Goal: Contribute content: Contribute content

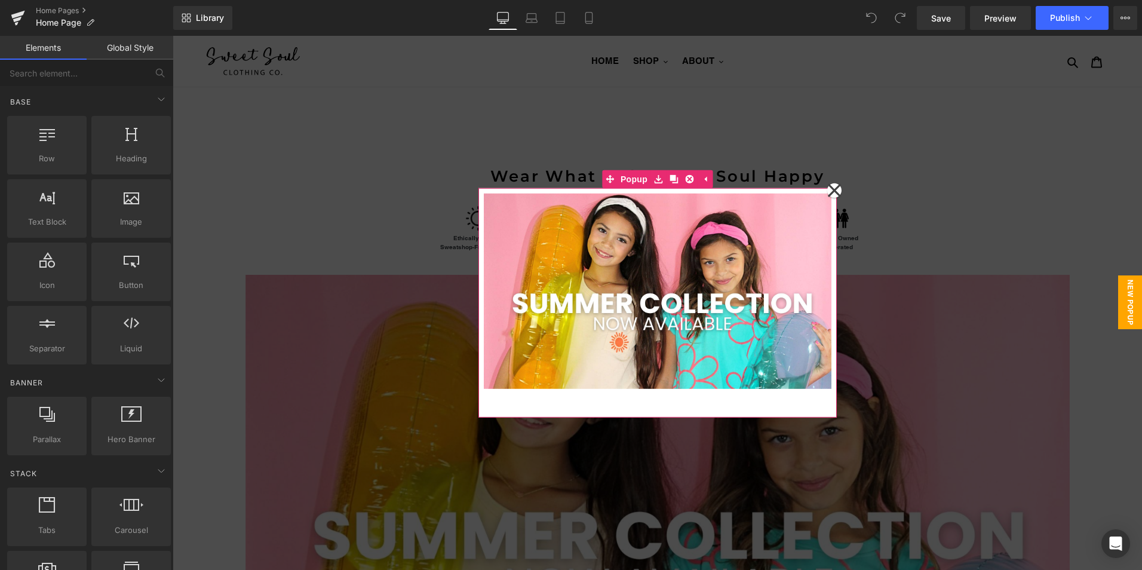
click at [829, 189] on icon at bounding box center [833, 190] width 13 height 13
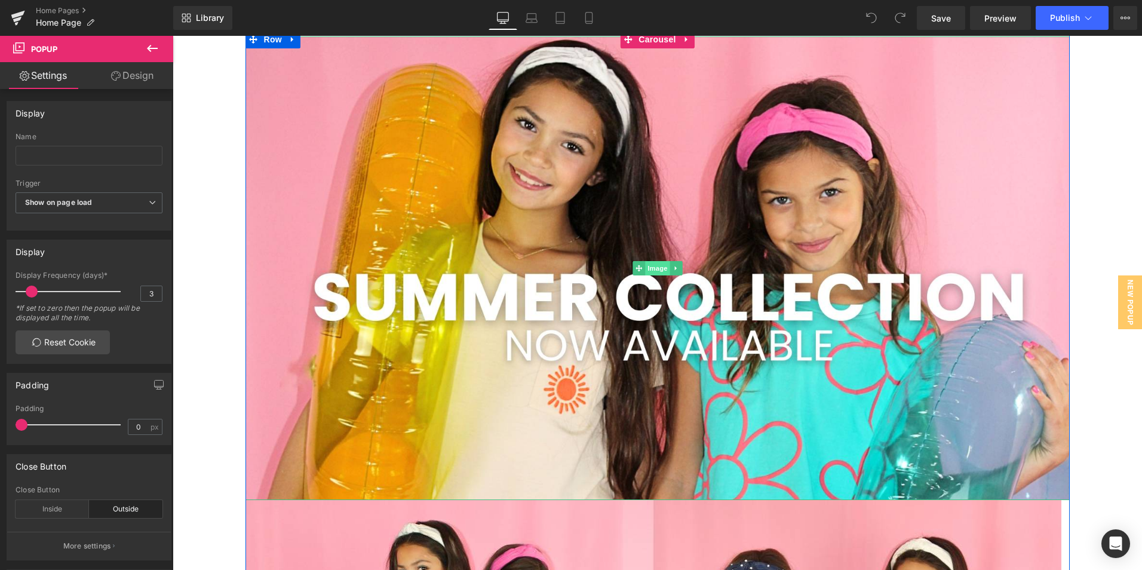
scroll to position [239, 0]
click at [653, 268] on span "Image" at bounding box center [657, 267] width 25 height 14
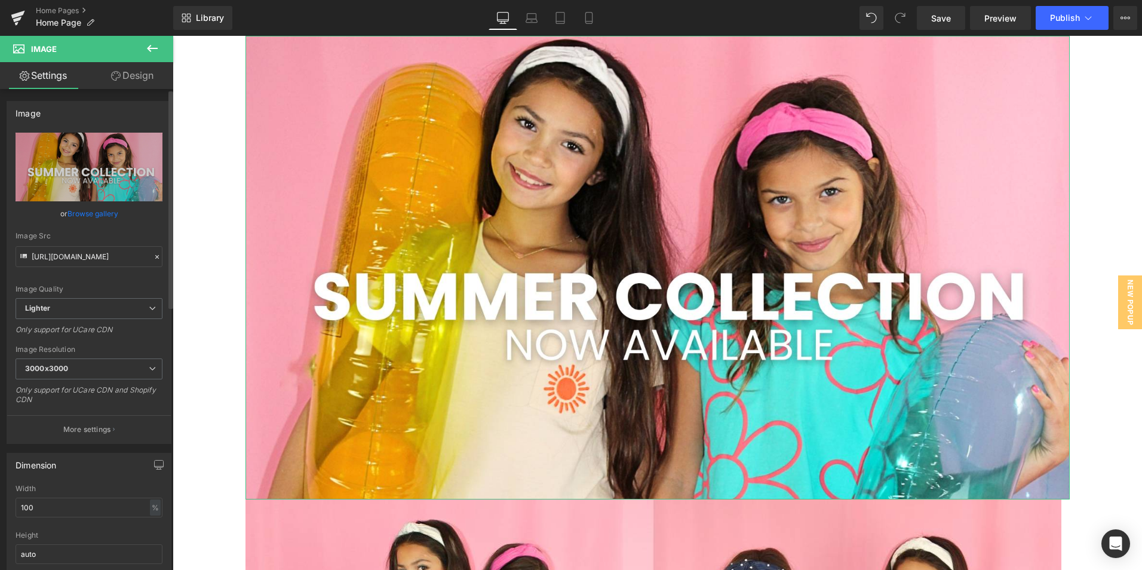
click at [92, 215] on link "Browse gallery" at bounding box center [93, 213] width 51 height 21
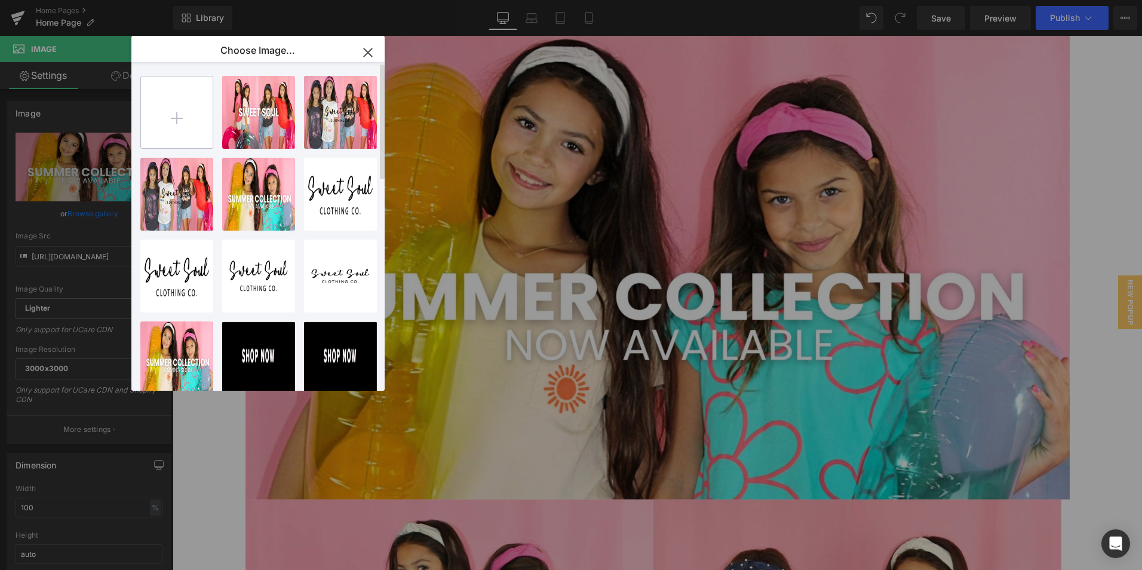
click at [173, 124] on input "file" at bounding box center [177, 112] width 72 height 72
type input "C:\fakepath\SUMMER COLLECTION (8).jpg"
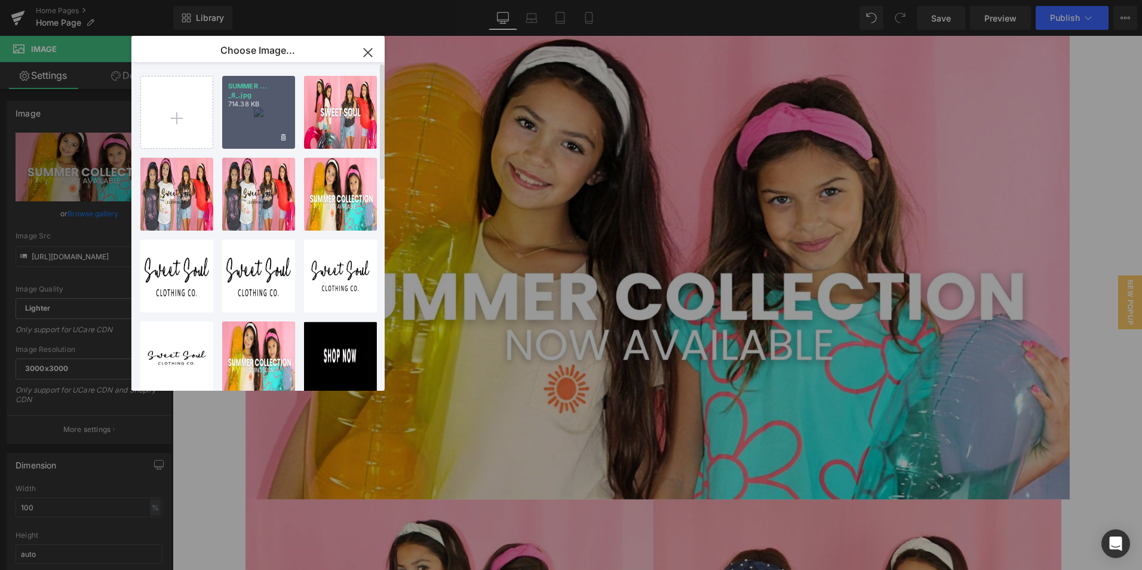
click at [257, 124] on div "SUMMER ... _8_.jpg 714.38 KB" at bounding box center [258, 112] width 73 height 73
type input "[URL][DOMAIN_NAME]"
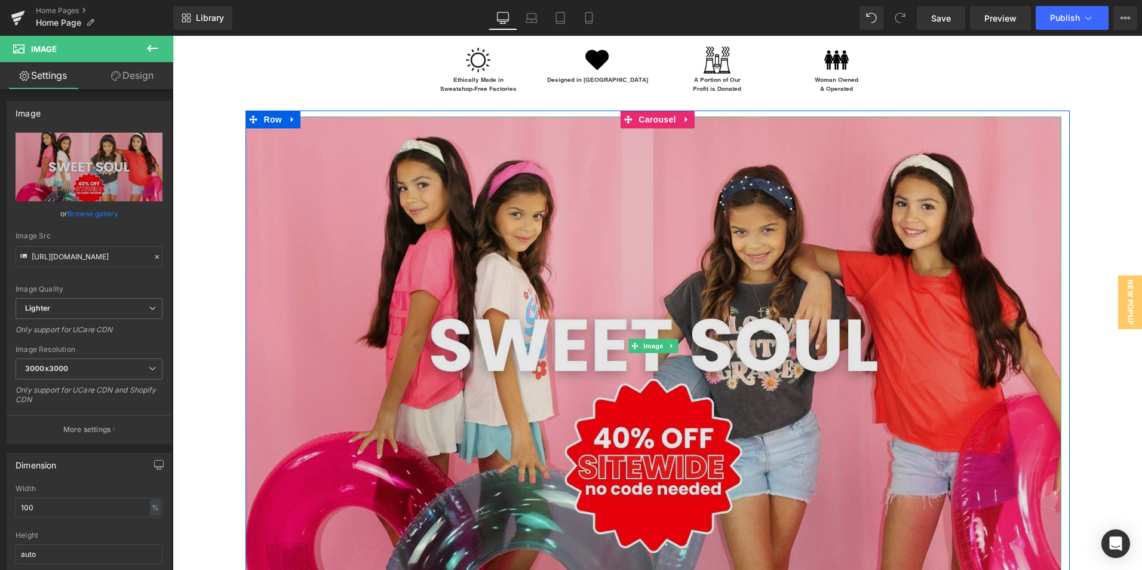
scroll to position [179, 0]
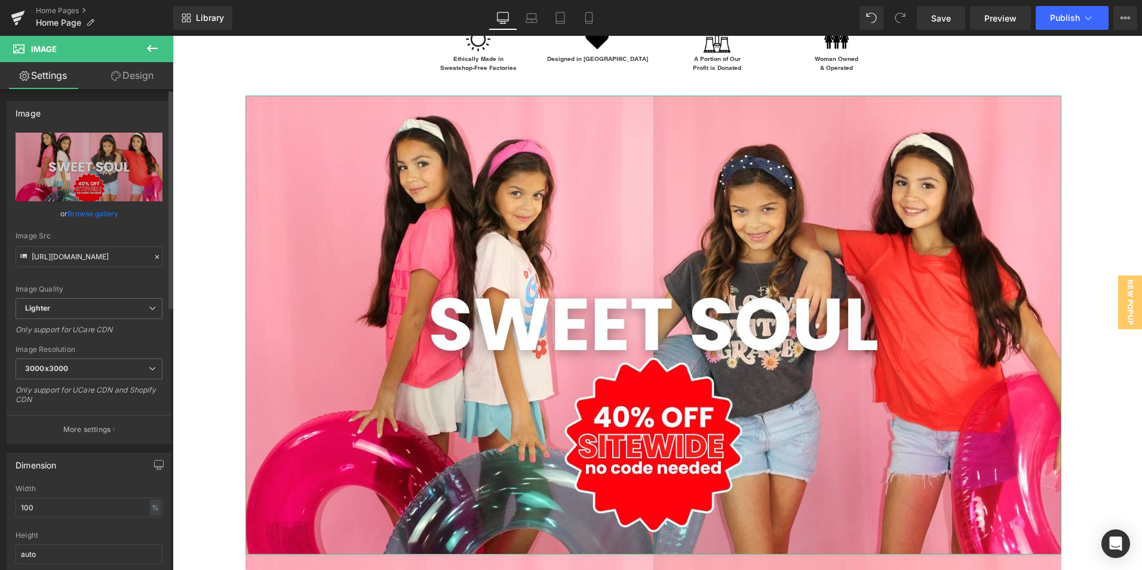
click at [79, 213] on link "Browse gallery" at bounding box center [93, 213] width 51 height 21
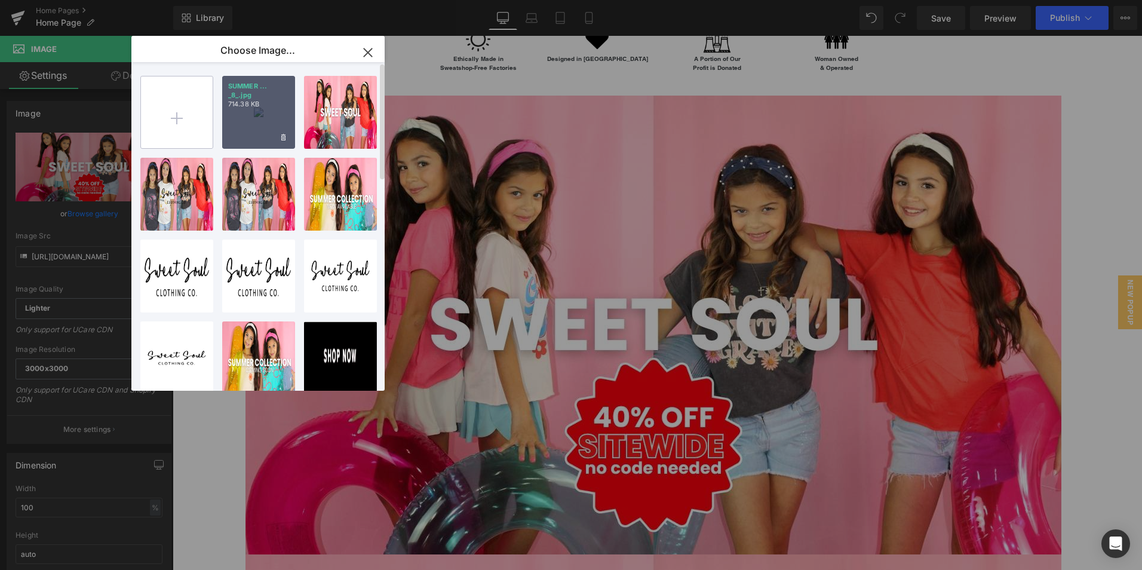
click at [172, 118] on input "file" at bounding box center [177, 112] width 72 height 72
type input "C:\fakepath\SUMMER COLLECTION (7).jpg"
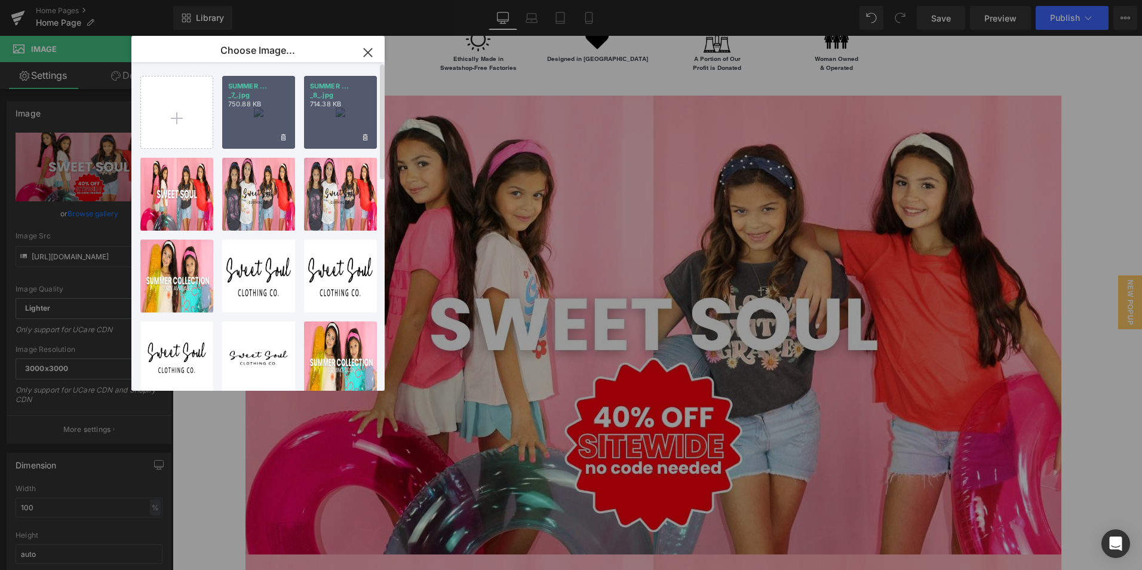
click at [260, 132] on div "SUMMER ... _7_.jpg 750.88 KB" at bounding box center [258, 112] width 73 height 73
type input "https://ucarecdn.com/c2d30649-f8b1-4dd1-aea7-966db22dbba1/-/format/auto/-/previ…"
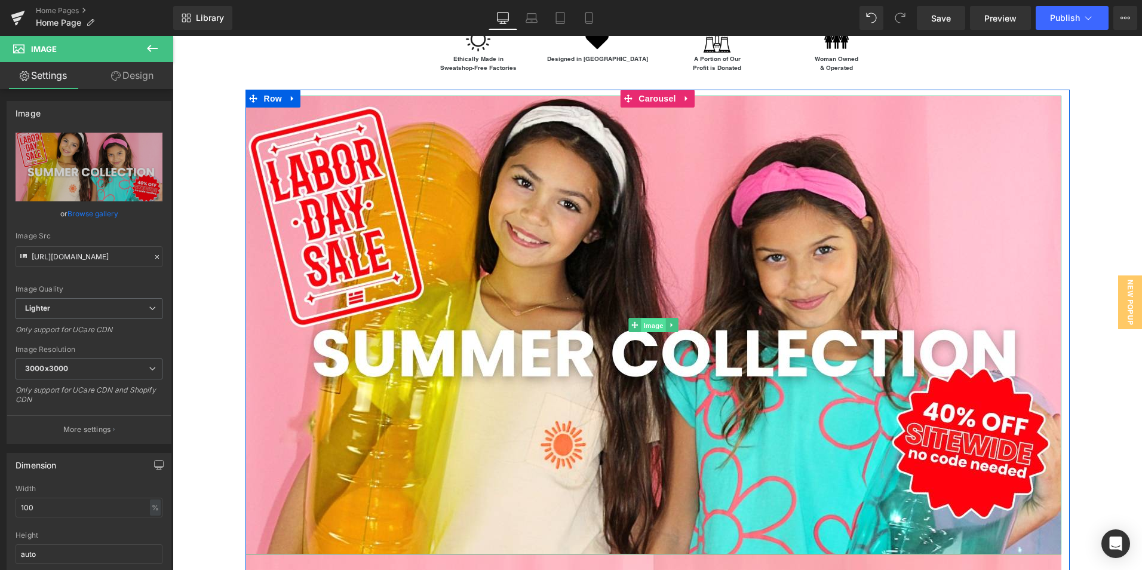
click at [642, 322] on span "Image" at bounding box center [653, 325] width 25 height 14
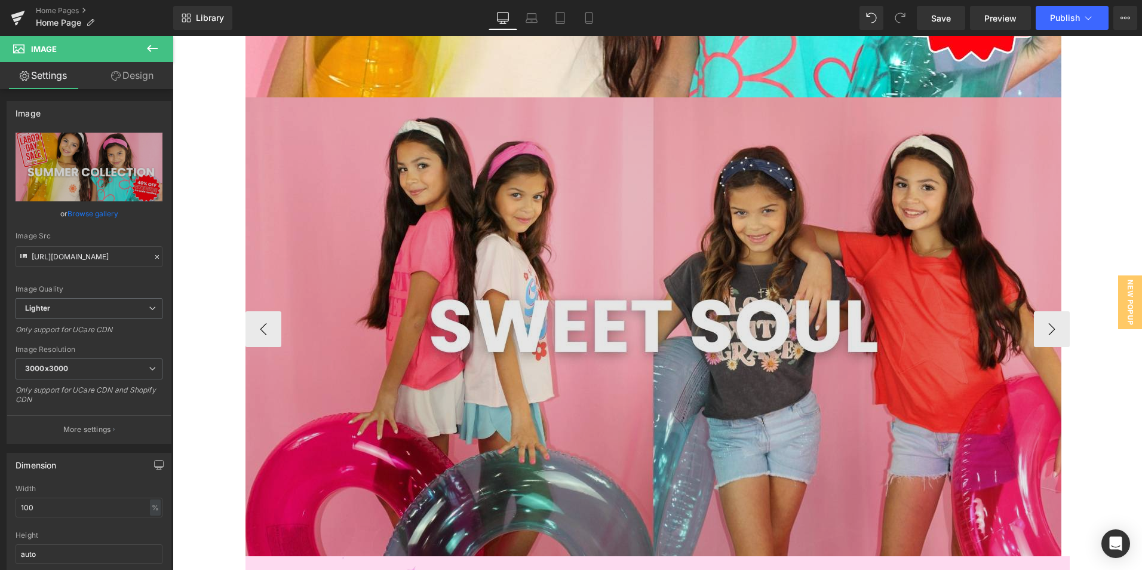
scroll to position [657, 0]
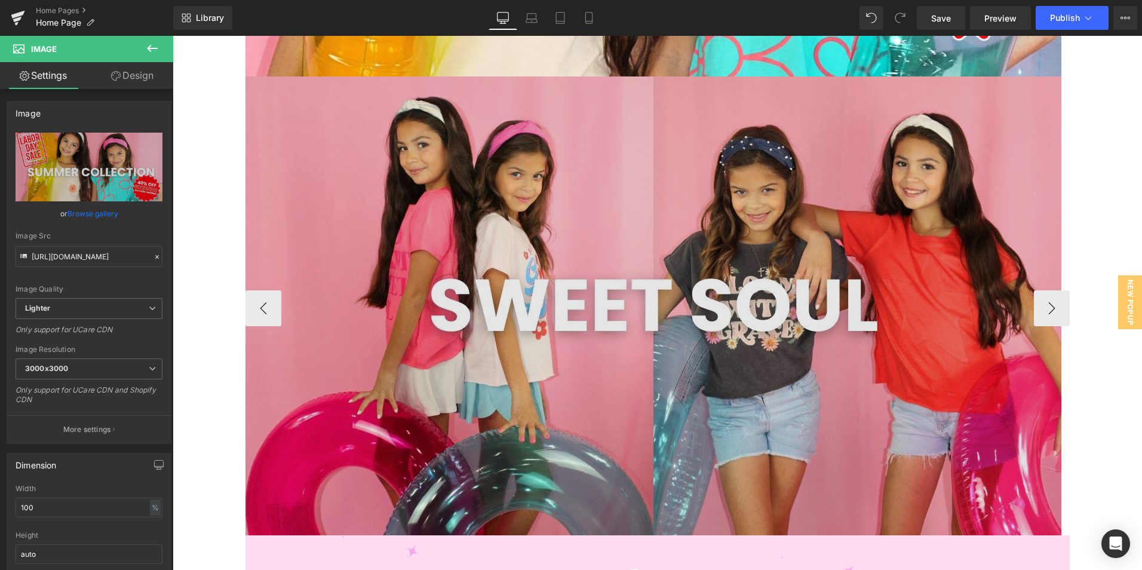
click at [645, 330] on img at bounding box center [654, 305] width 816 height 459
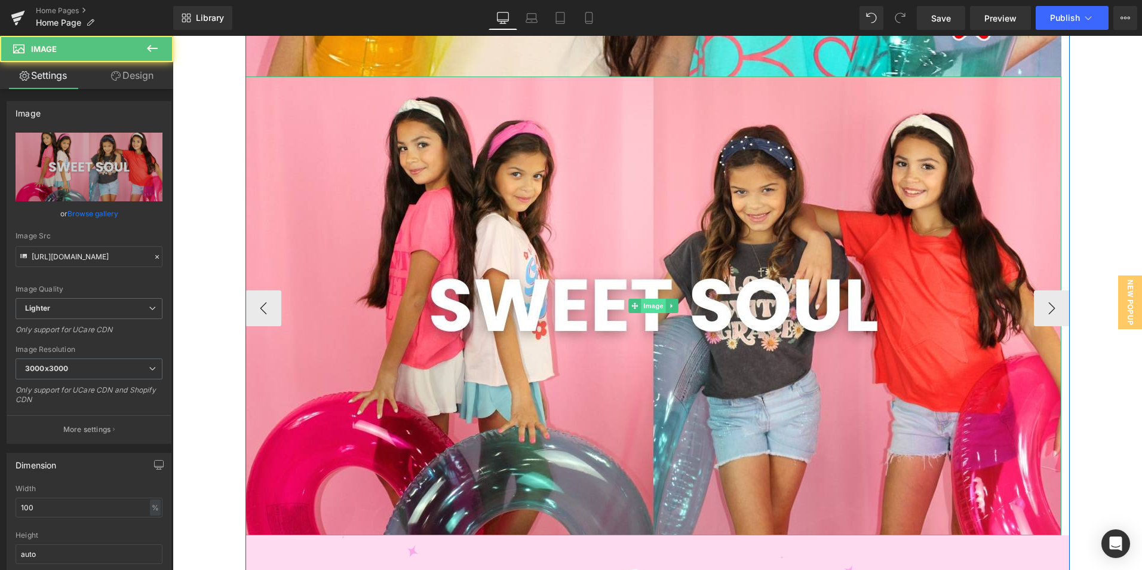
click at [646, 308] on span "Image" at bounding box center [653, 306] width 25 height 14
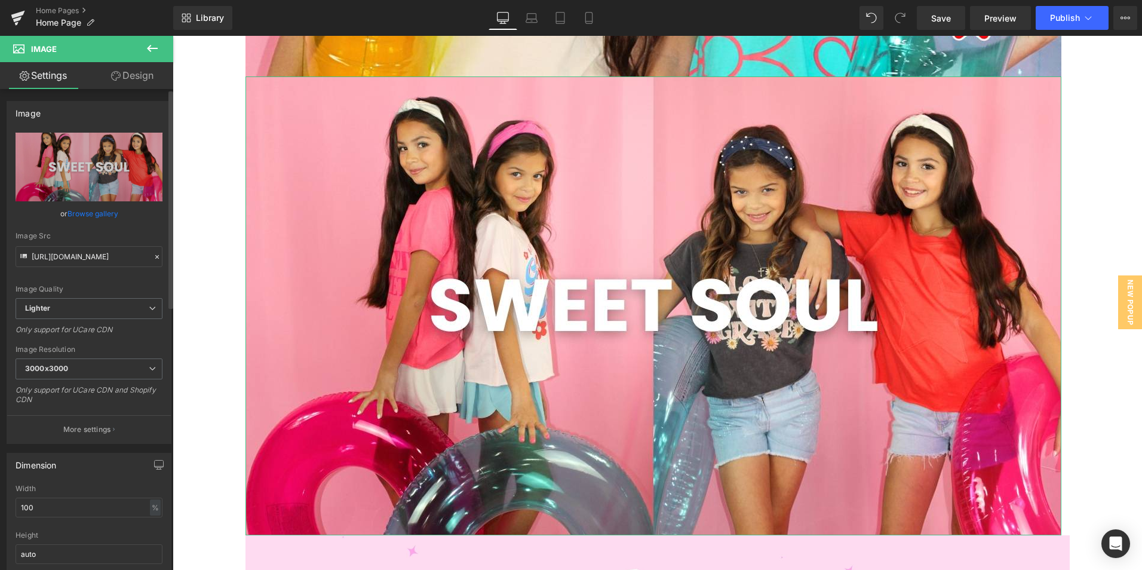
click at [100, 212] on link "Browse gallery" at bounding box center [93, 213] width 51 height 21
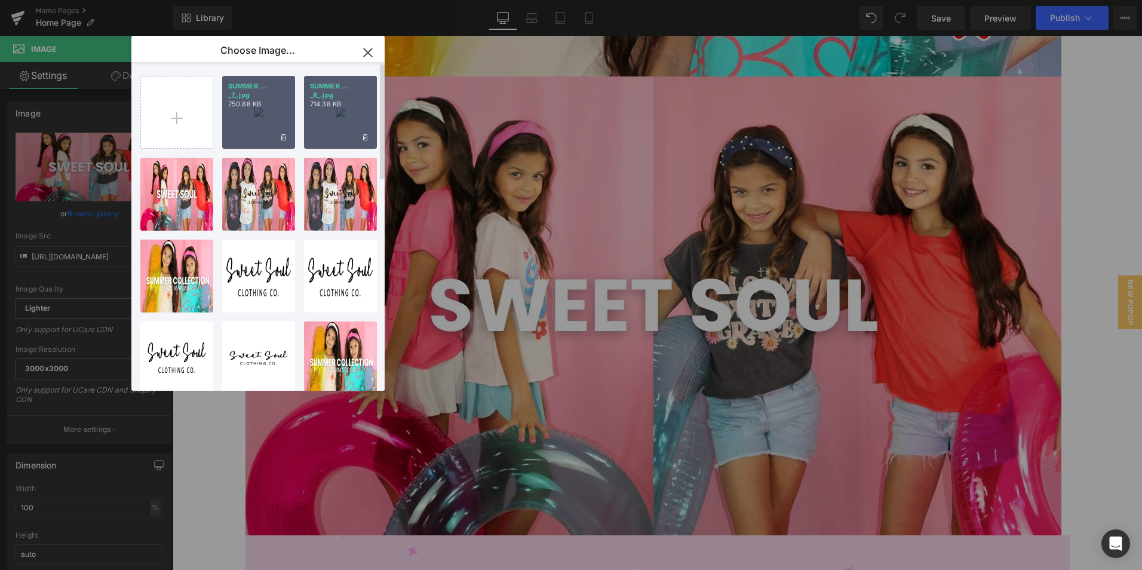
click at [344, 126] on div "SUMMER ... _8_.jpg 714.38 KB" at bounding box center [340, 112] width 73 height 73
type input "[URL][DOMAIN_NAME]"
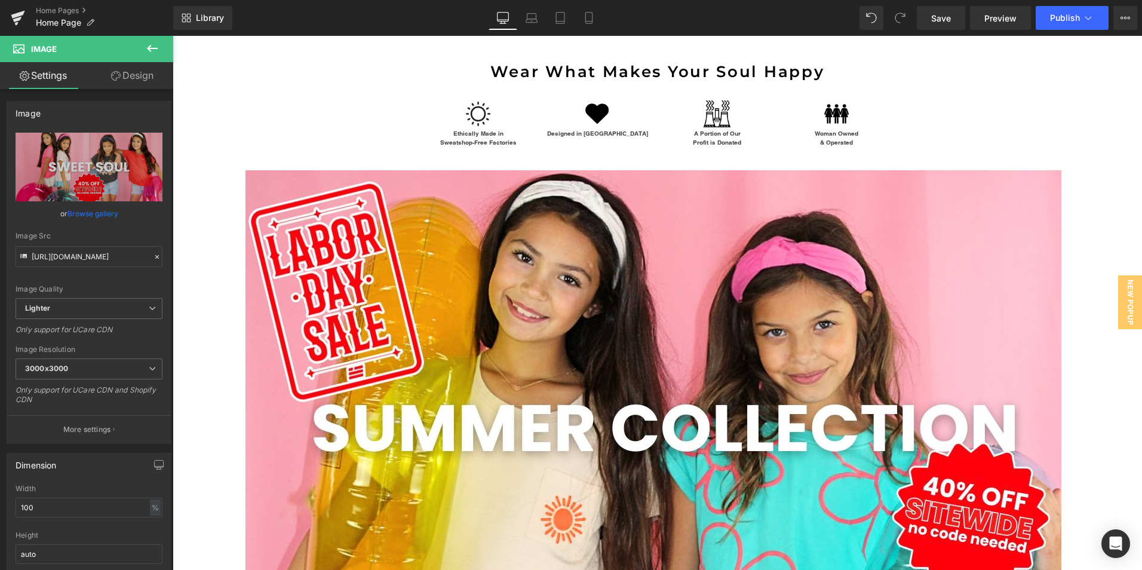
scroll to position [0, 0]
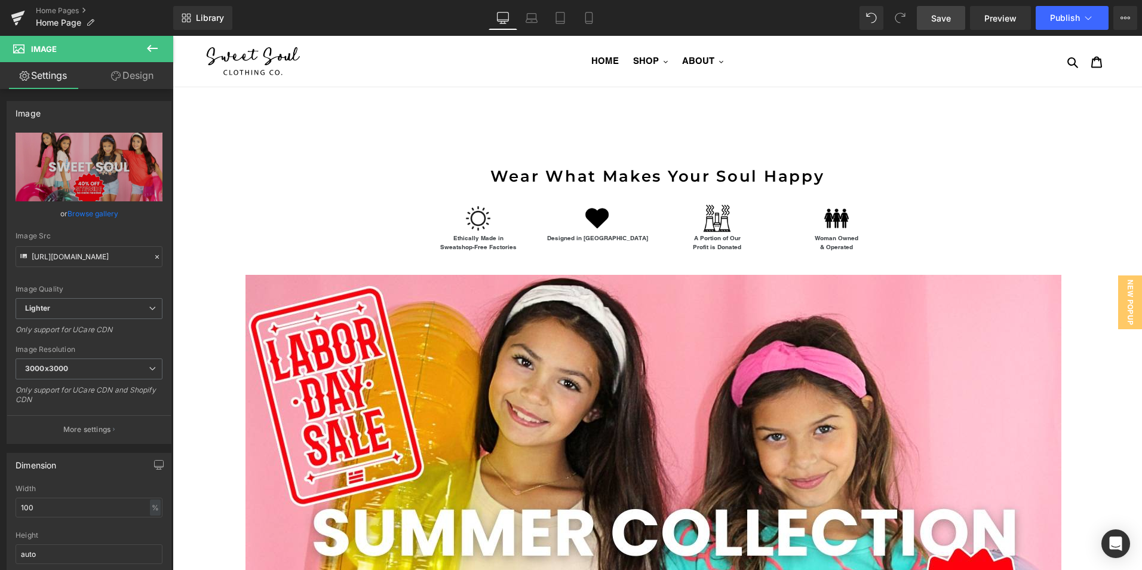
click at [945, 13] on span "Save" at bounding box center [941, 18] width 20 height 13
click at [1055, 19] on span "Publish" at bounding box center [1065, 18] width 30 height 10
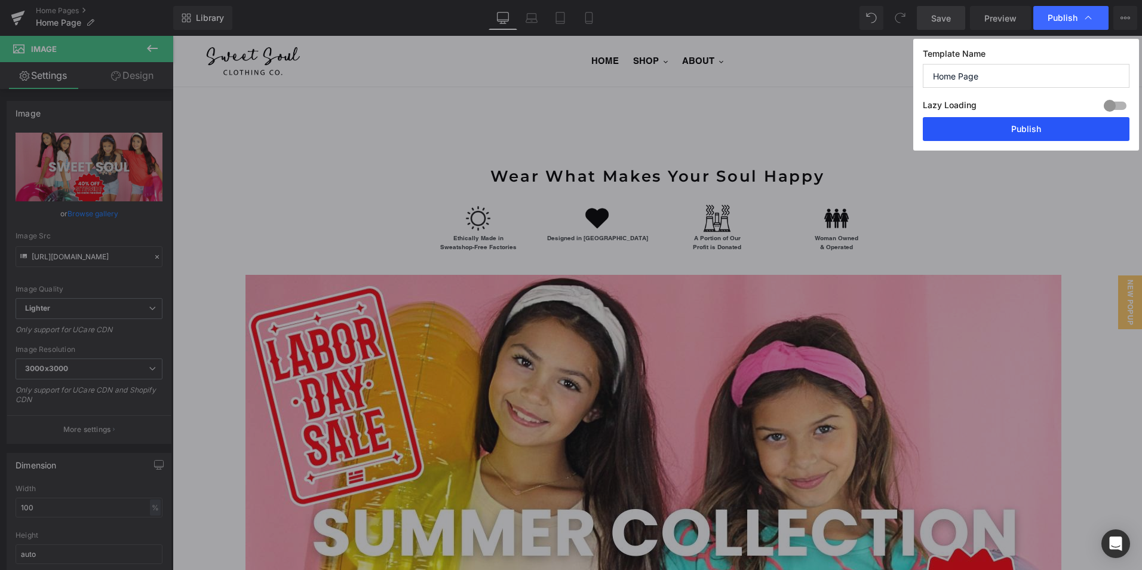
click at [1000, 125] on button "Publish" at bounding box center [1026, 129] width 207 height 24
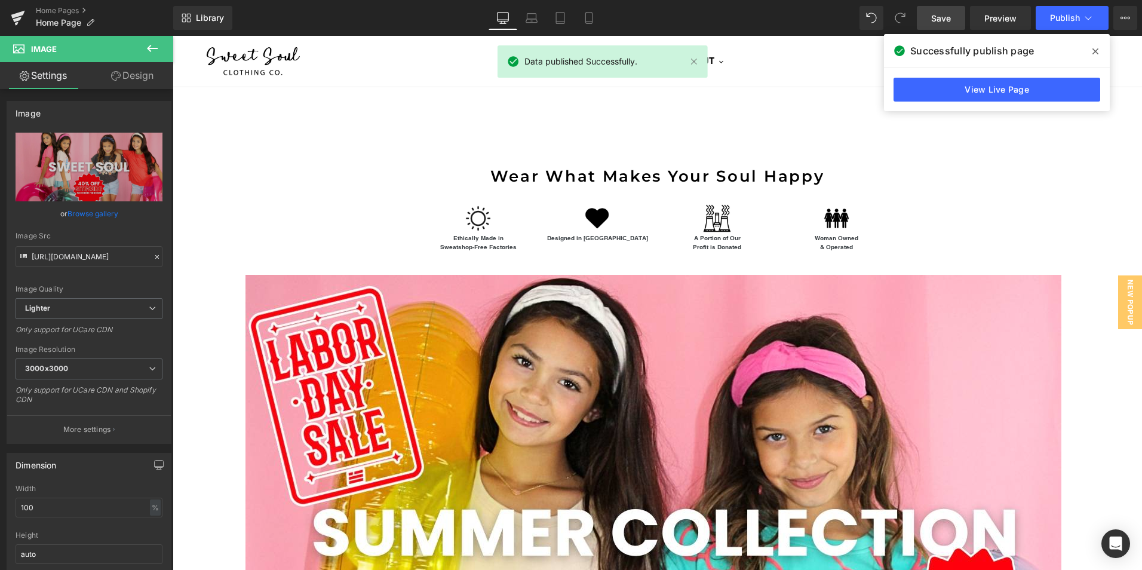
click at [156, 51] on icon at bounding box center [152, 48] width 14 height 14
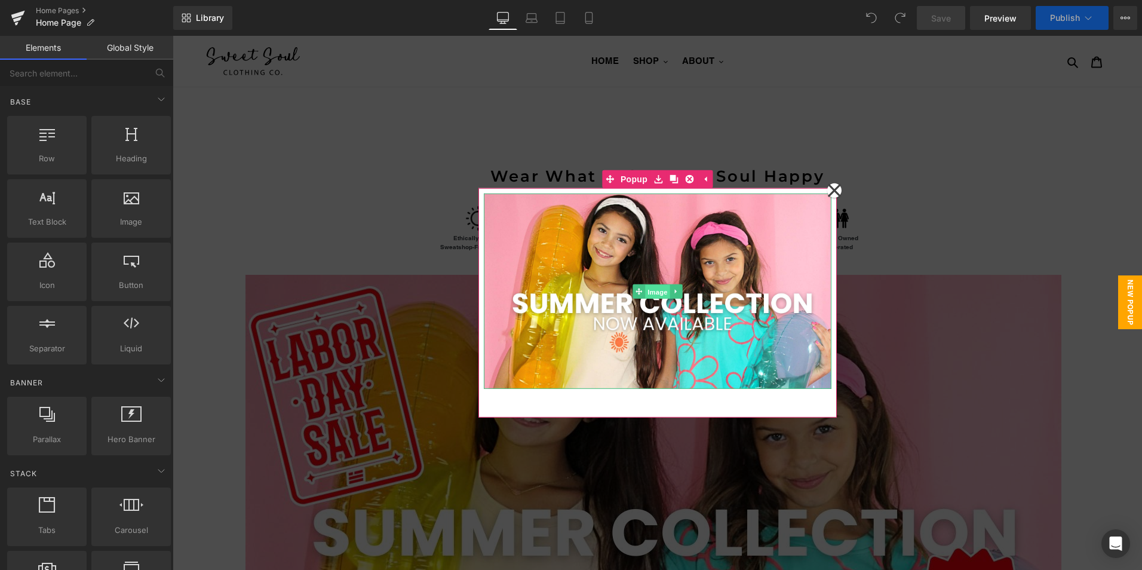
click at [649, 292] on span "Image" at bounding box center [657, 291] width 25 height 14
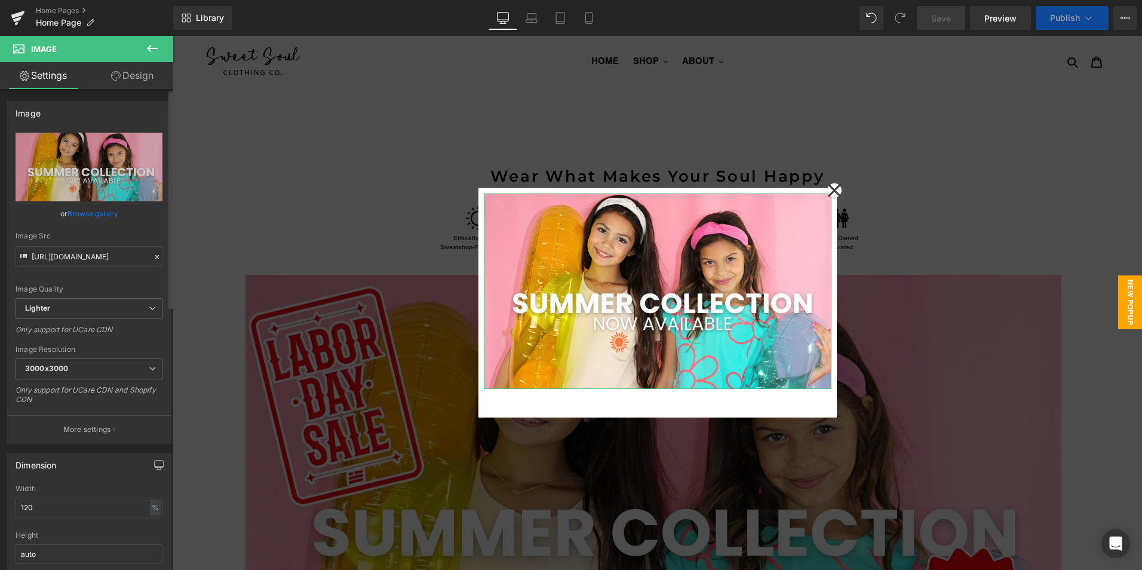
click at [106, 216] on link "Browse gallery" at bounding box center [93, 213] width 51 height 21
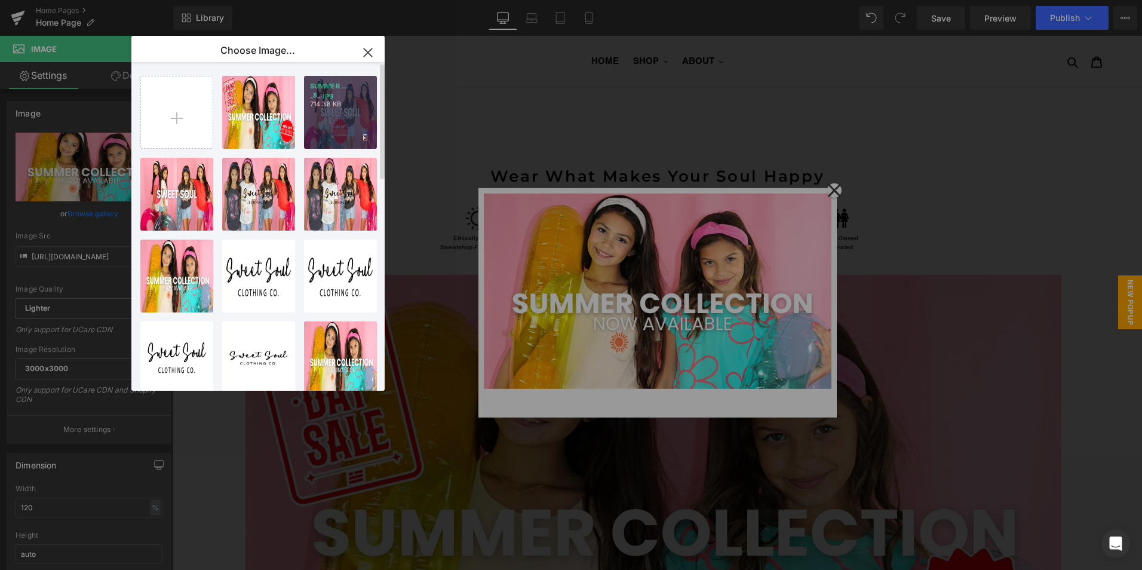
click at [327, 128] on div "SUMMER ... _8_.jpg 714.38 KB" at bounding box center [340, 112] width 73 height 73
type input "[URL][DOMAIN_NAME]"
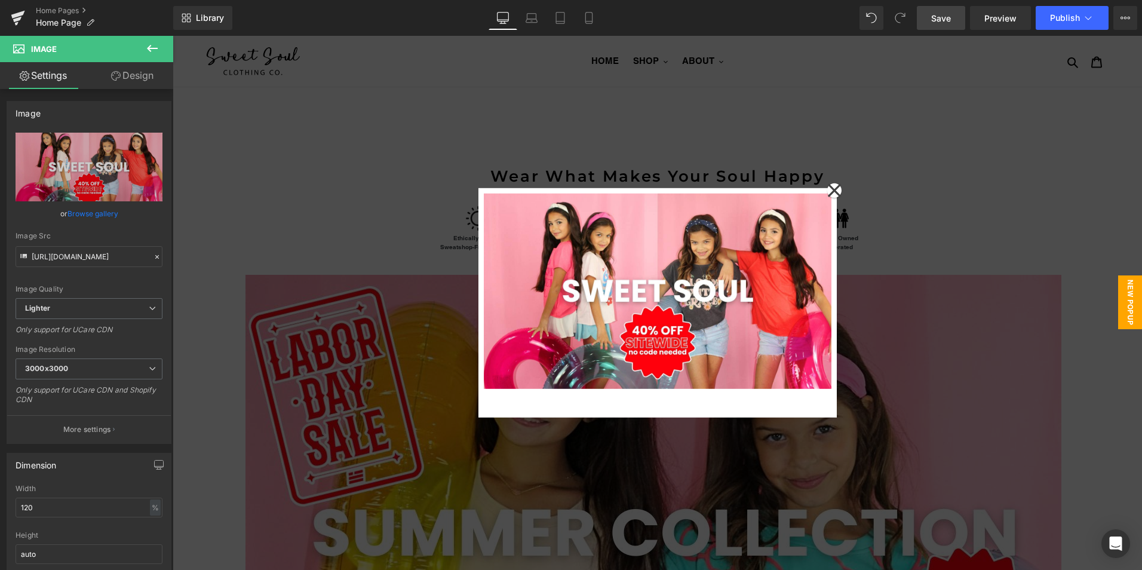
click at [952, 24] on link "Save" at bounding box center [941, 18] width 48 height 24
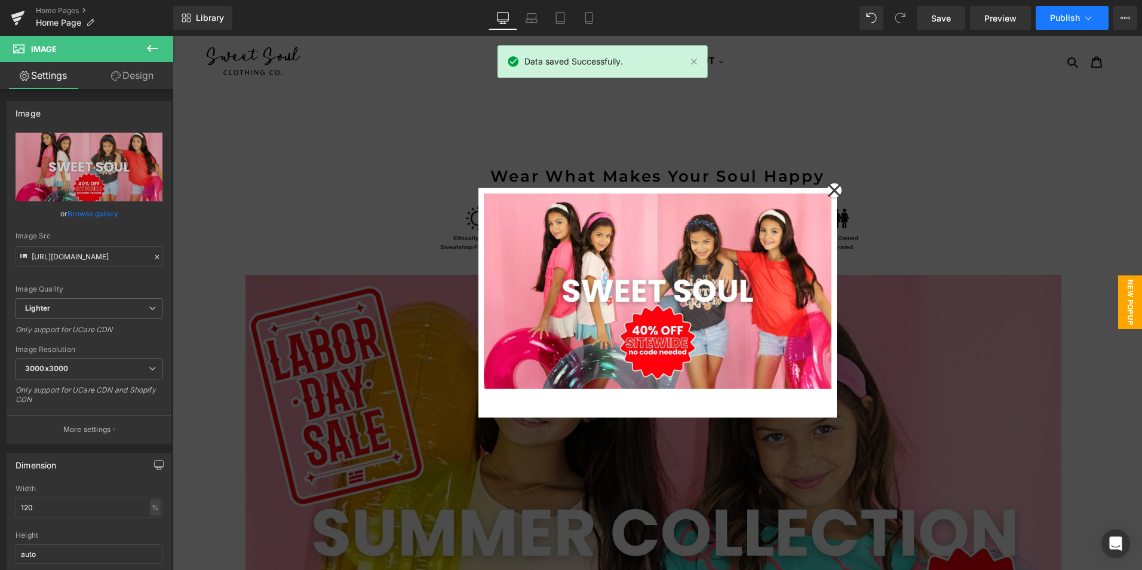
click at [1066, 18] on span "Publish" at bounding box center [1065, 18] width 30 height 10
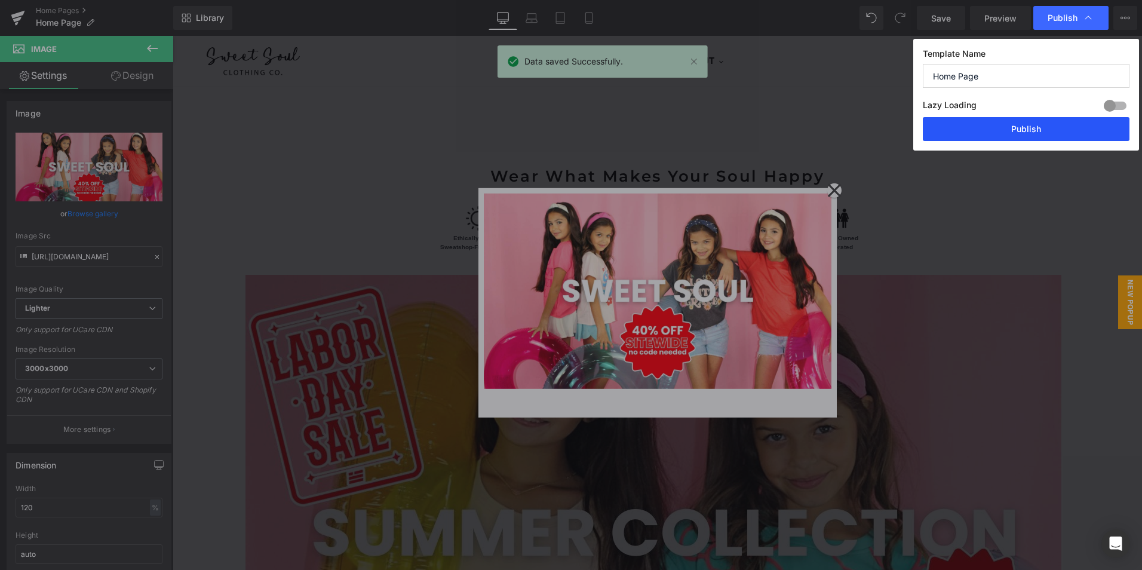
click at [1007, 124] on button "Publish" at bounding box center [1026, 129] width 207 height 24
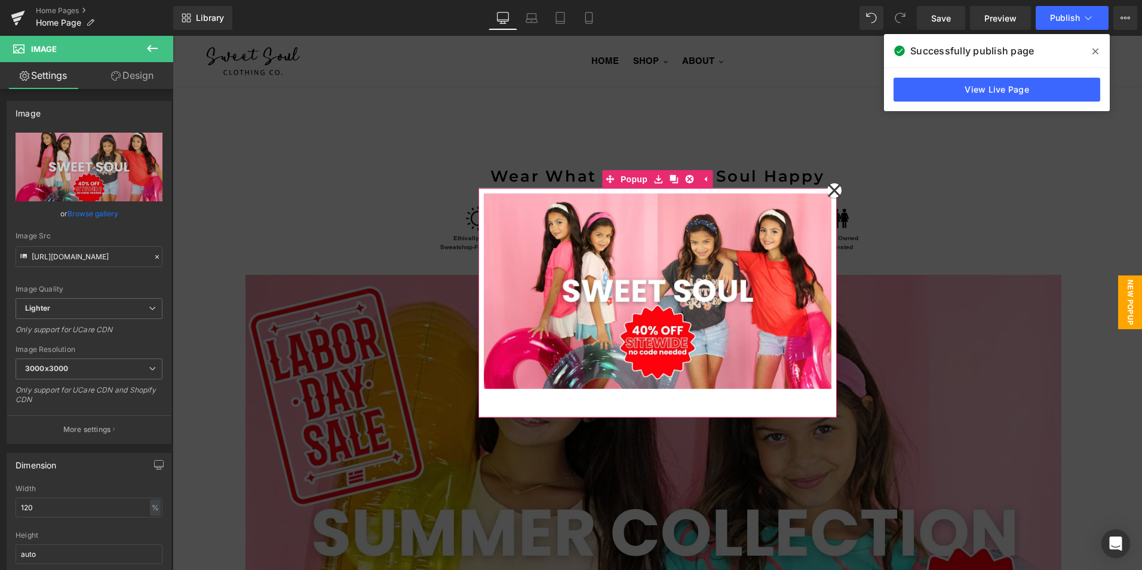
click at [833, 189] on icon at bounding box center [834, 191] width 14 height 60
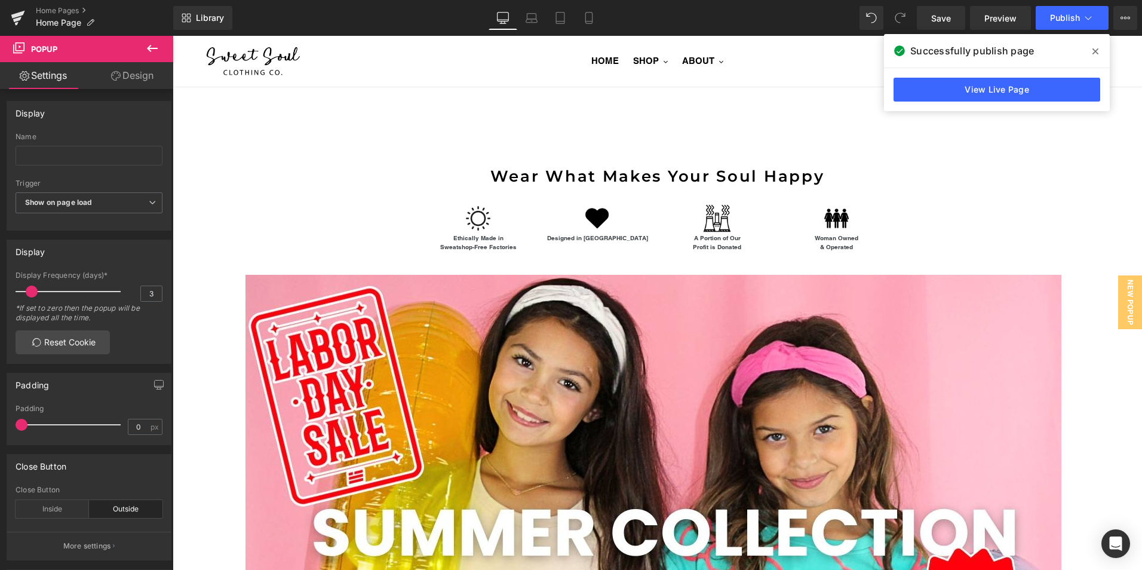
drag, startPoint x: 1092, startPoint y: 50, endPoint x: 913, endPoint y: 14, distance: 182.8
click at [1092, 50] on span at bounding box center [1095, 51] width 19 height 19
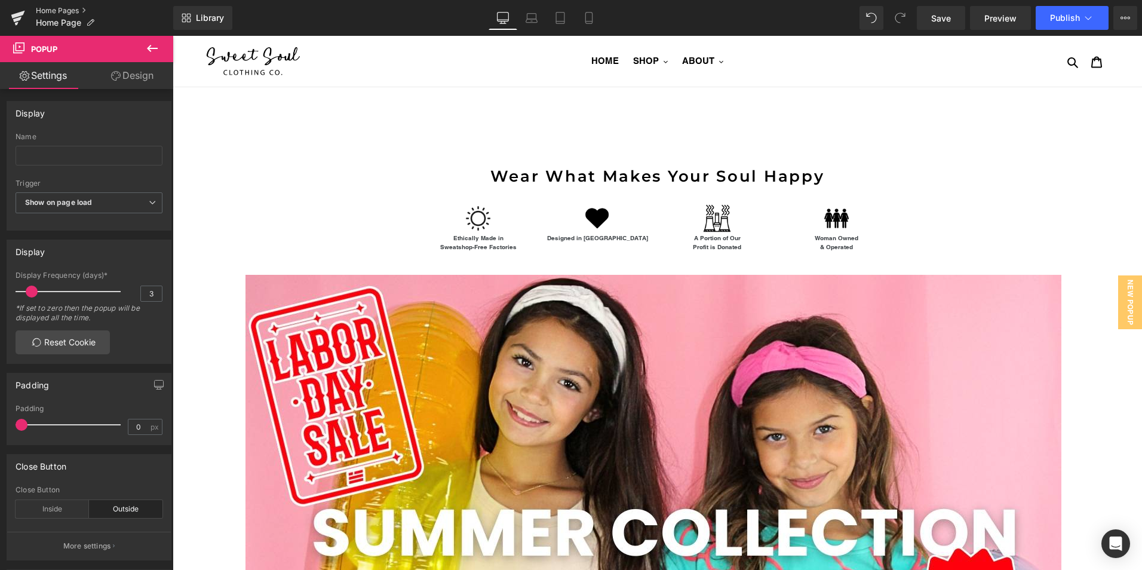
click at [79, 10] on link "Home Pages" at bounding box center [104, 11] width 137 height 10
